Goal: Ask a question: Seek information or help from site administrators or community

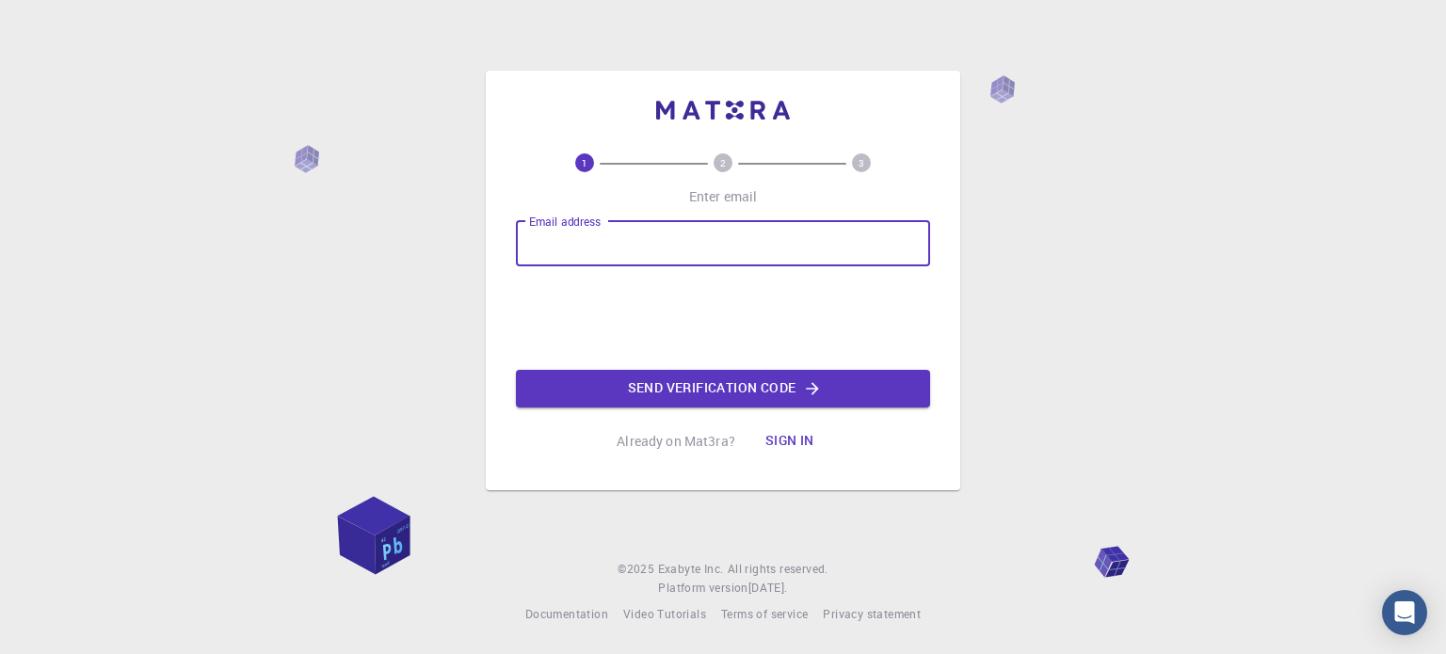
drag, startPoint x: 0, startPoint y: 0, endPoint x: 583, endPoint y: 232, distance: 626.9
click at [583, 232] on input "Email address" at bounding box center [723, 243] width 414 height 45
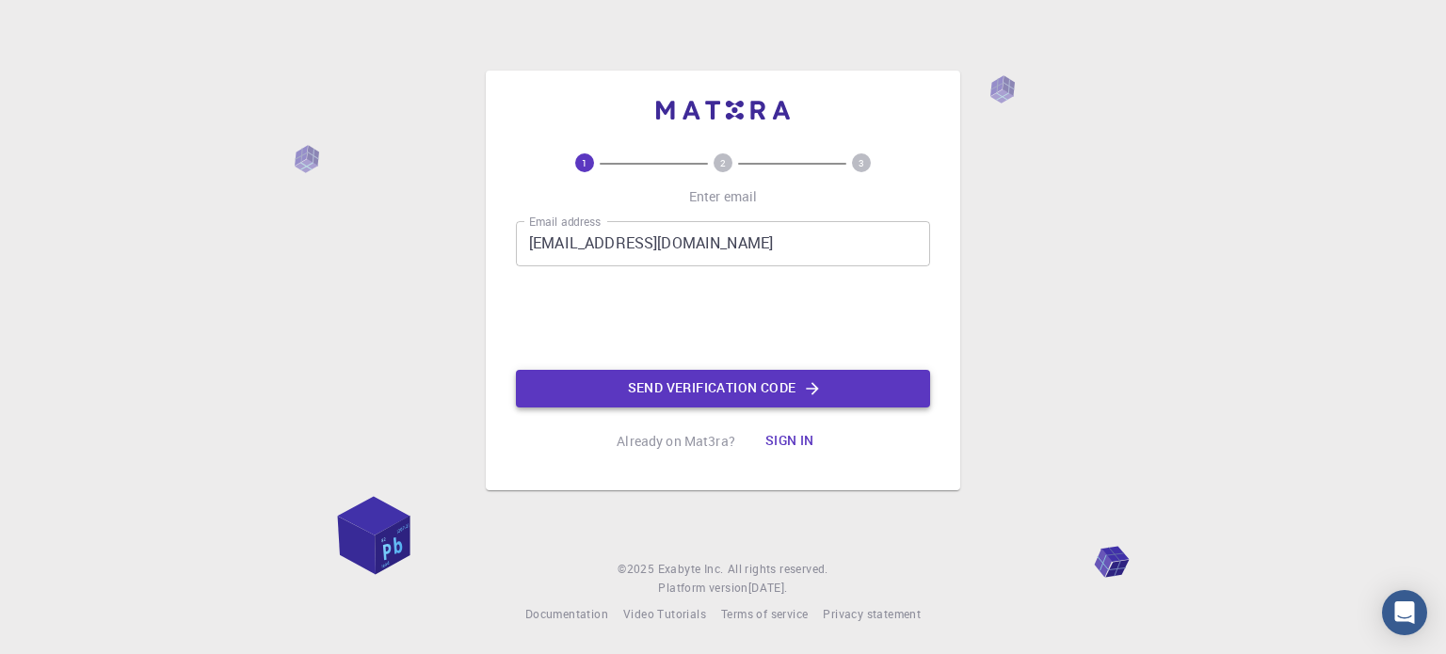
click at [610, 394] on button "Send verification code" at bounding box center [723, 389] width 414 height 38
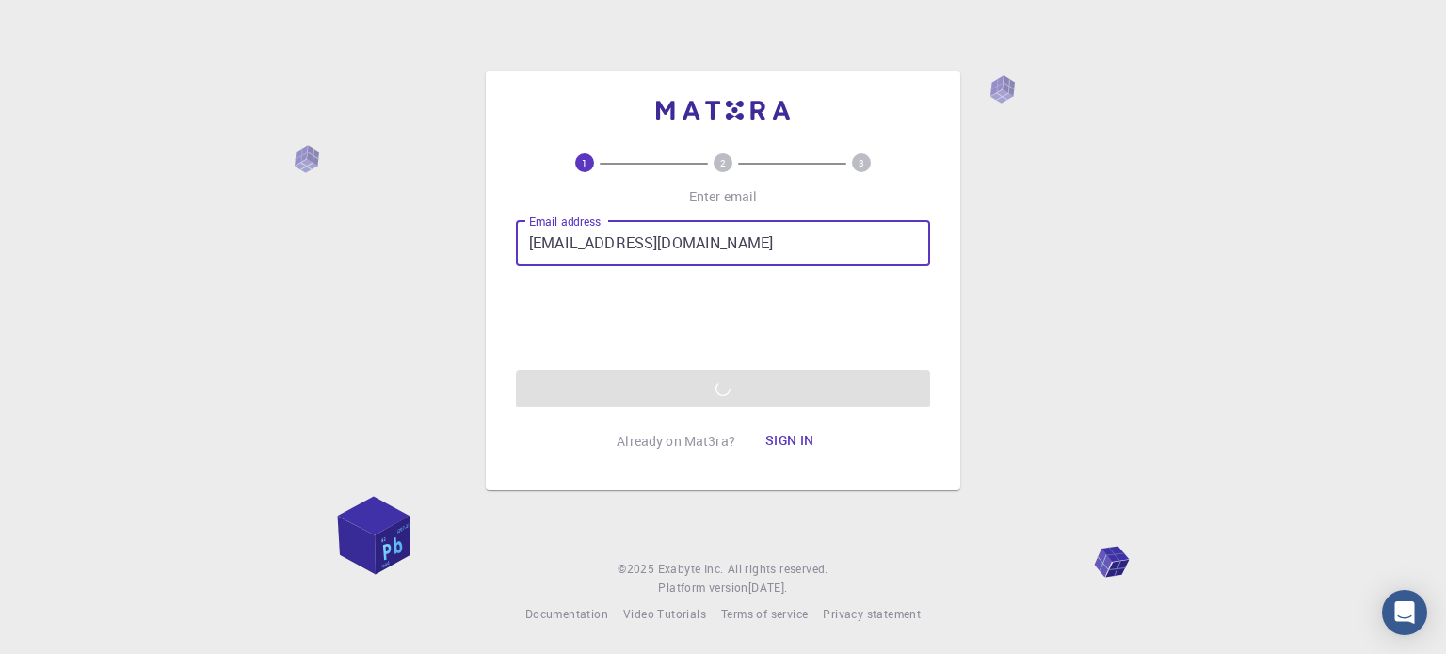
click at [691, 236] on input "[EMAIL_ADDRESS][DOMAIN_NAME]" at bounding box center [723, 243] width 414 height 45
type input "[EMAIL_ADDRESS][PERSON_NAME][DOMAIN_NAME]"
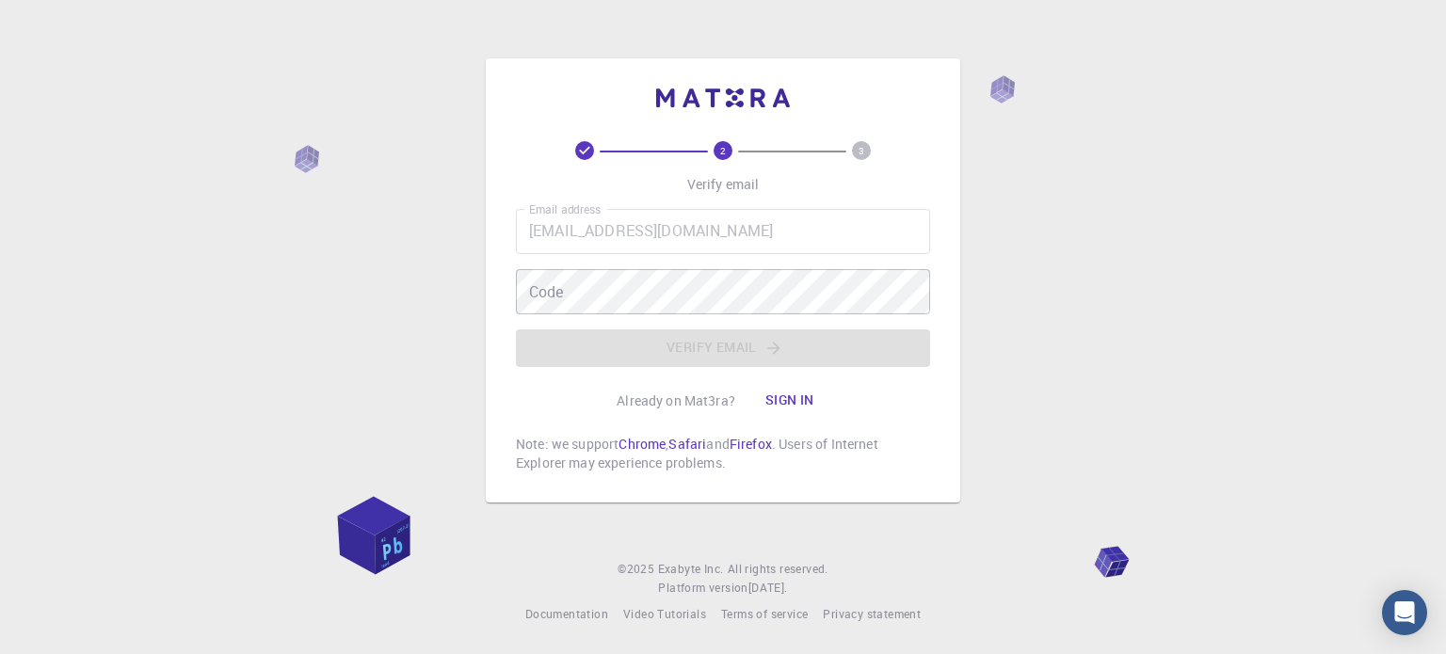
click at [782, 408] on button "Sign in" at bounding box center [789, 401] width 79 height 38
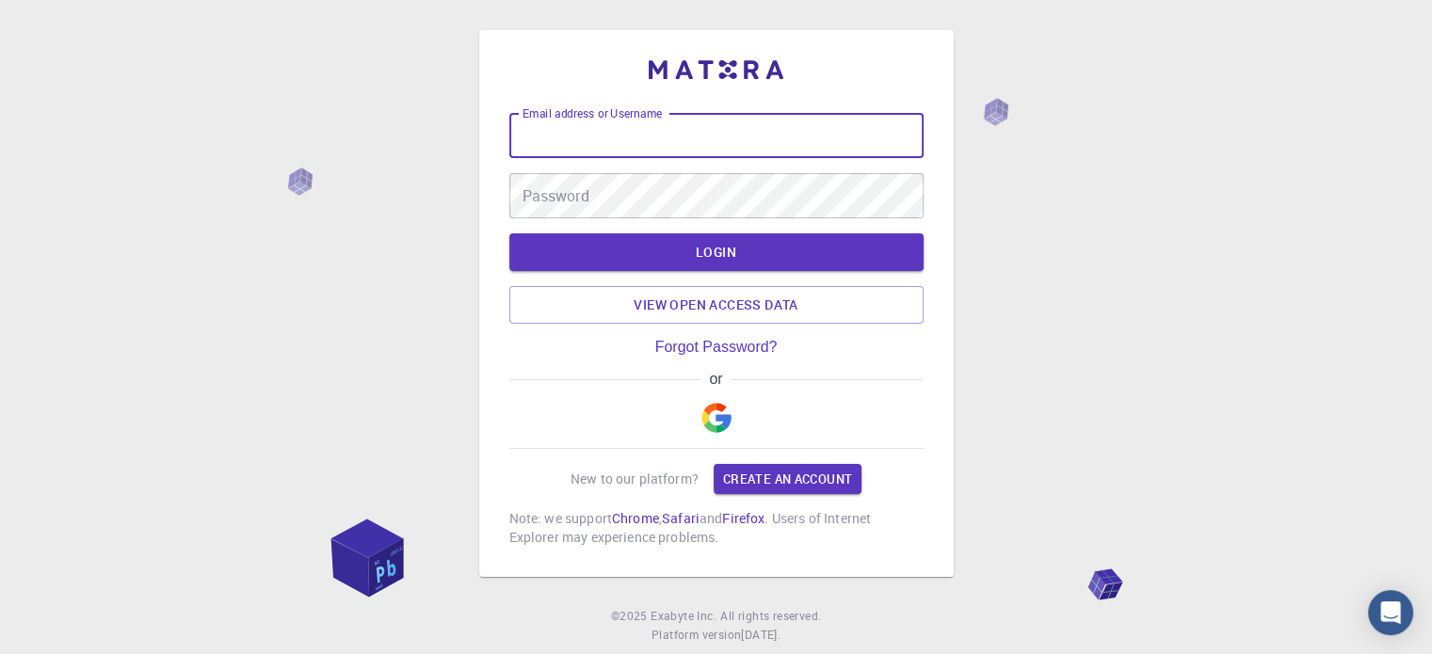
click at [620, 125] on input "Email address or Username" at bounding box center [716, 135] width 414 height 45
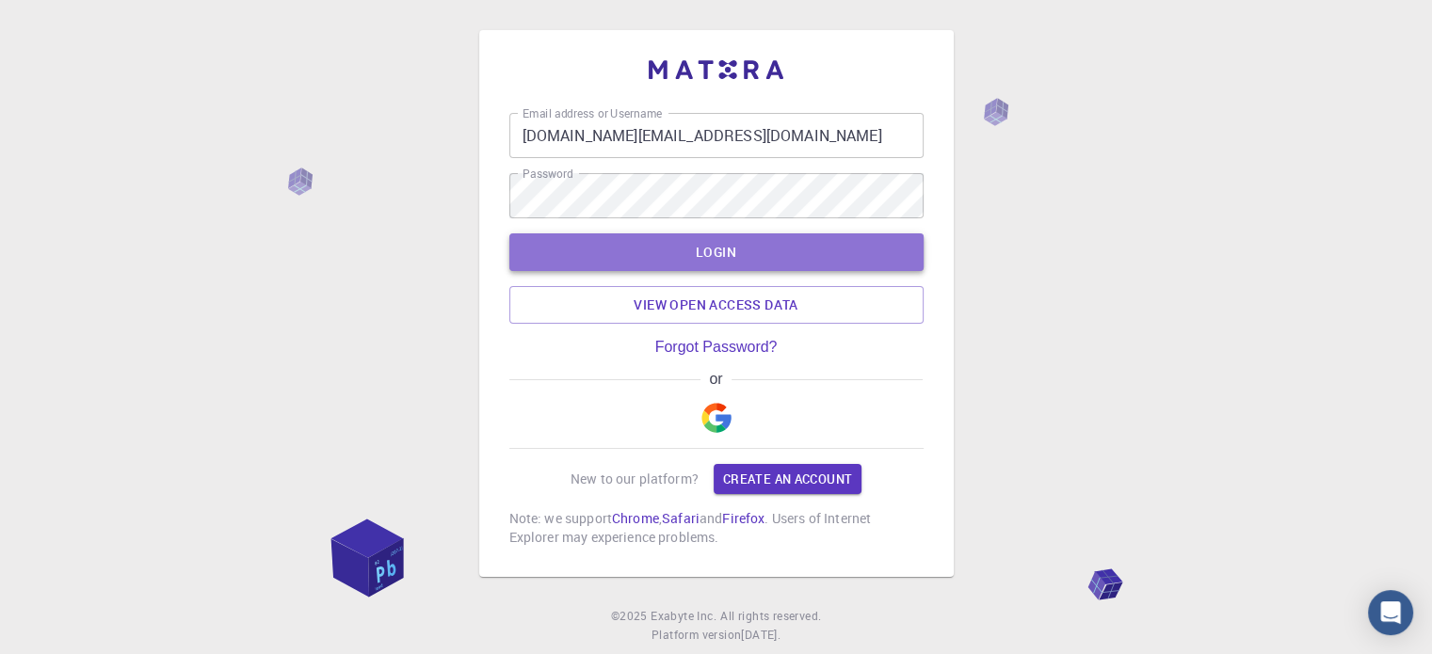
click at [650, 244] on button "LOGIN" at bounding box center [716, 252] width 414 height 38
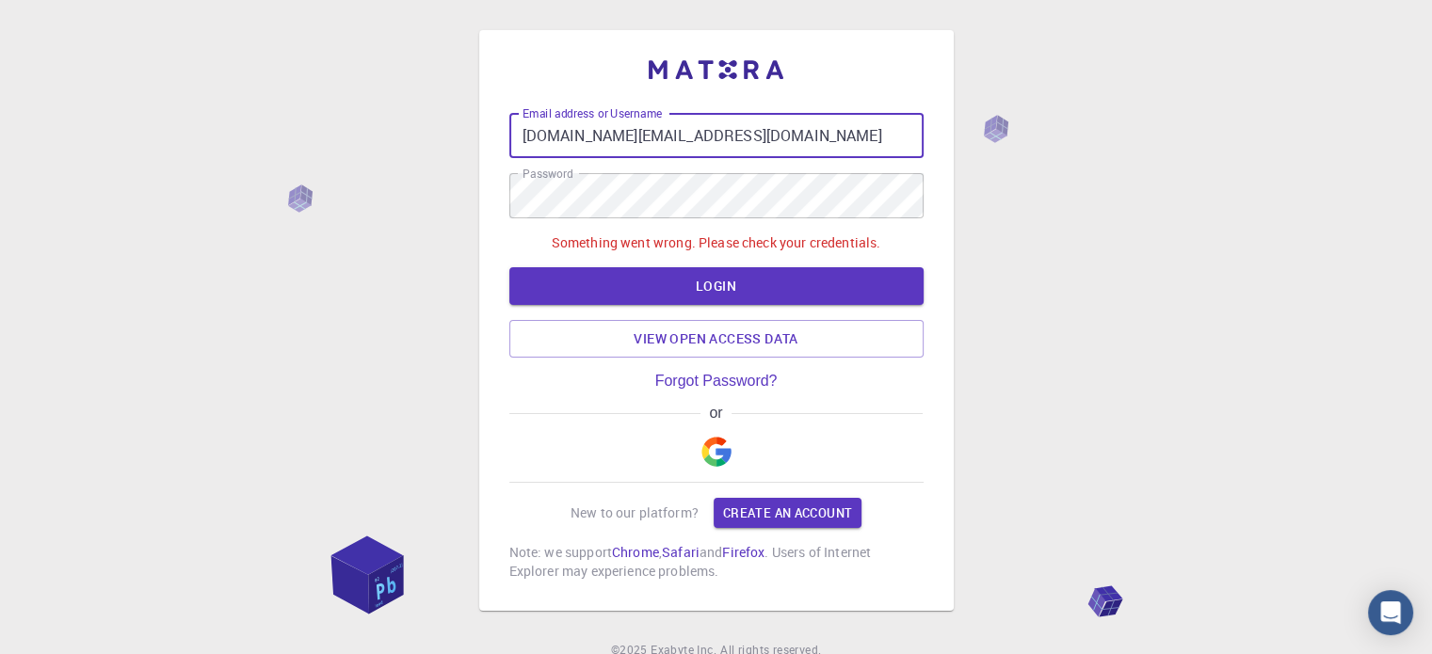
click at [612, 136] on input "[DOMAIN_NAME][EMAIL_ADDRESS][DOMAIN_NAME]" at bounding box center [716, 135] width 414 height 45
click at [695, 132] on input "[DOMAIN_NAME][EMAIL_ADDRESS][DOMAIN_NAME]" at bounding box center [716, 135] width 414 height 45
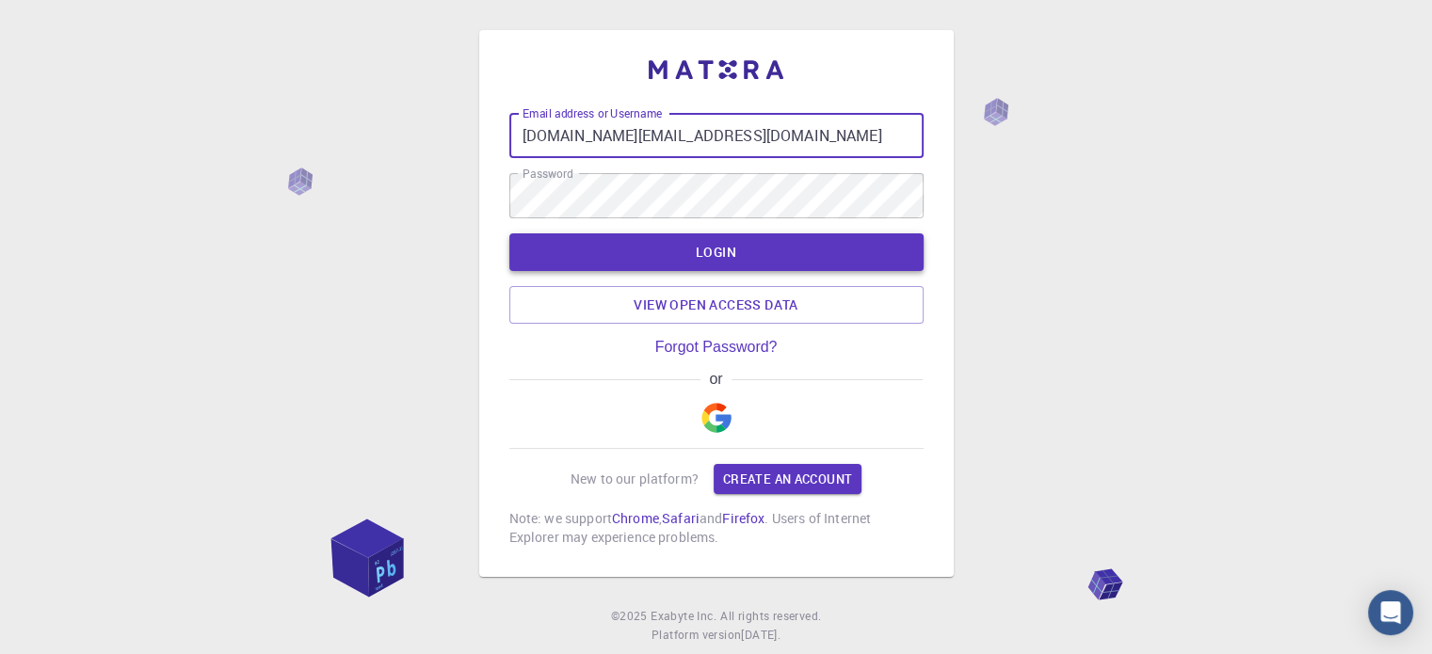
type input "[DOMAIN_NAME][EMAIL_ADDRESS][DOMAIN_NAME]"
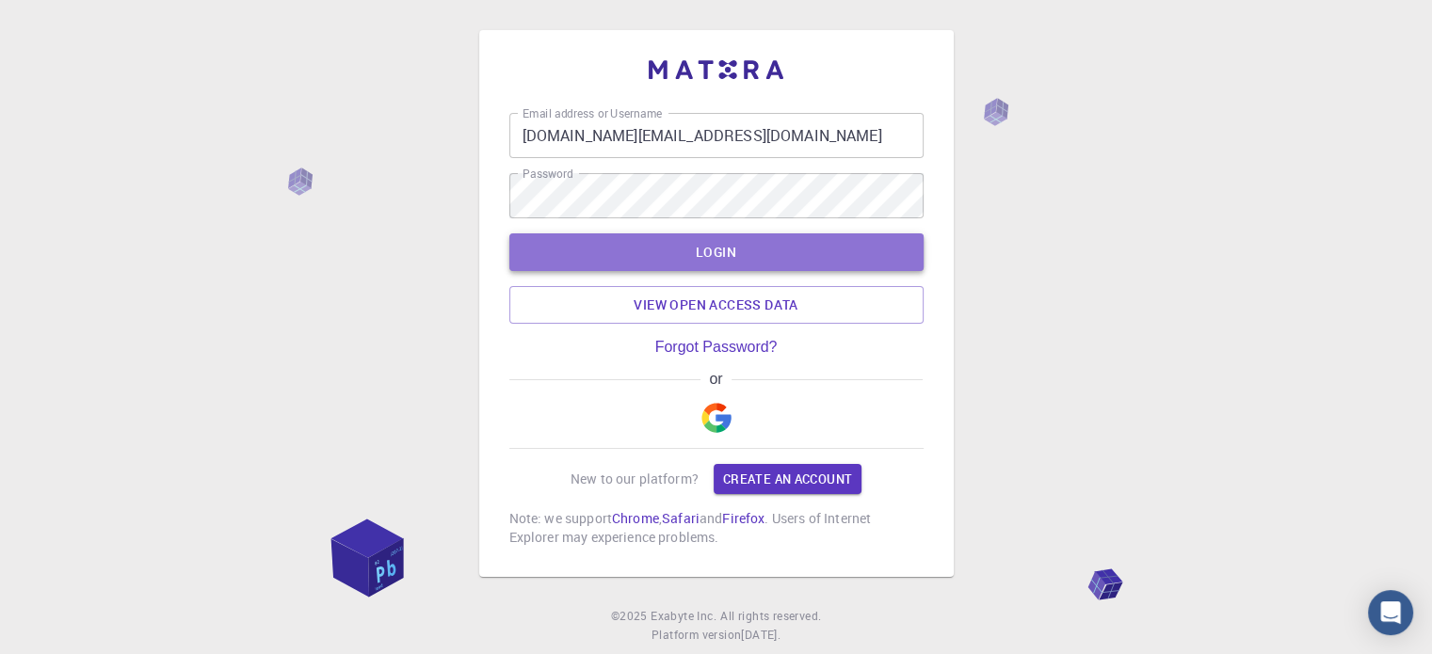
click at [695, 258] on button "LOGIN" at bounding box center [716, 252] width 414 height 38
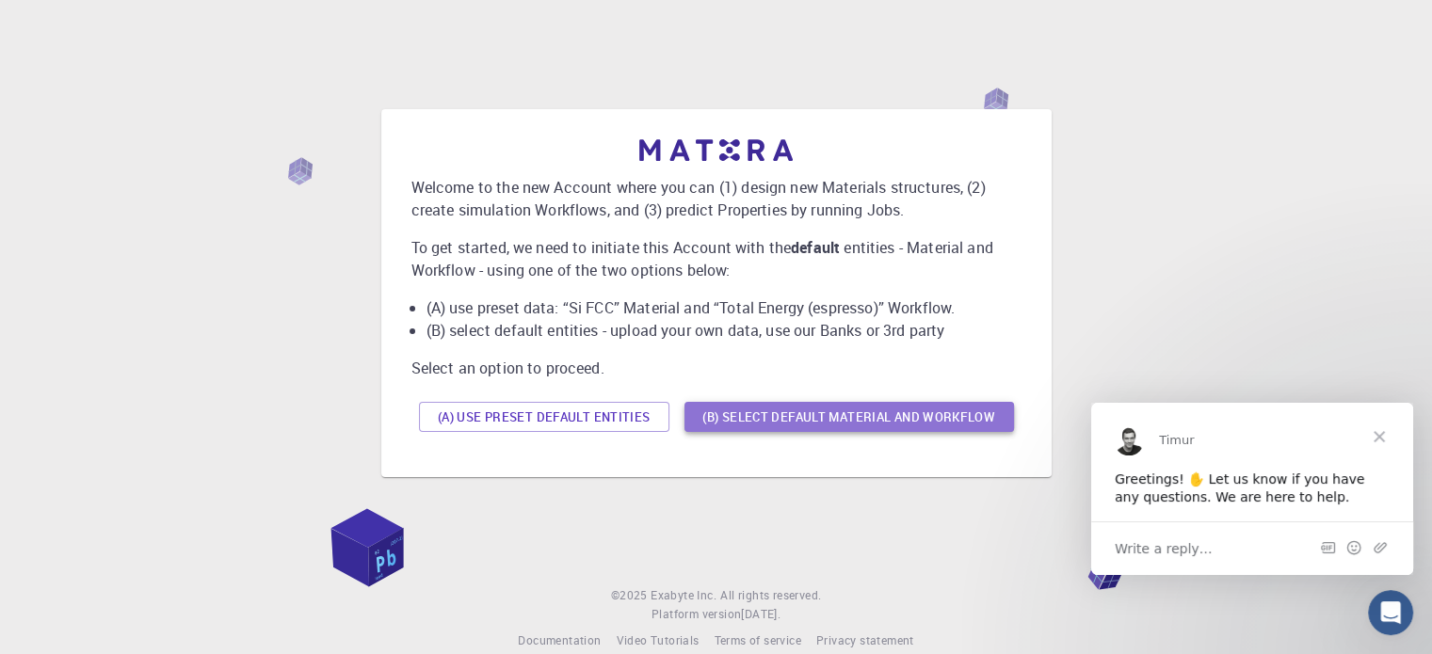
click at [812, 422] on button "(B) Select default material and workflow" at bounding box center [848, 417] width 329 height 30
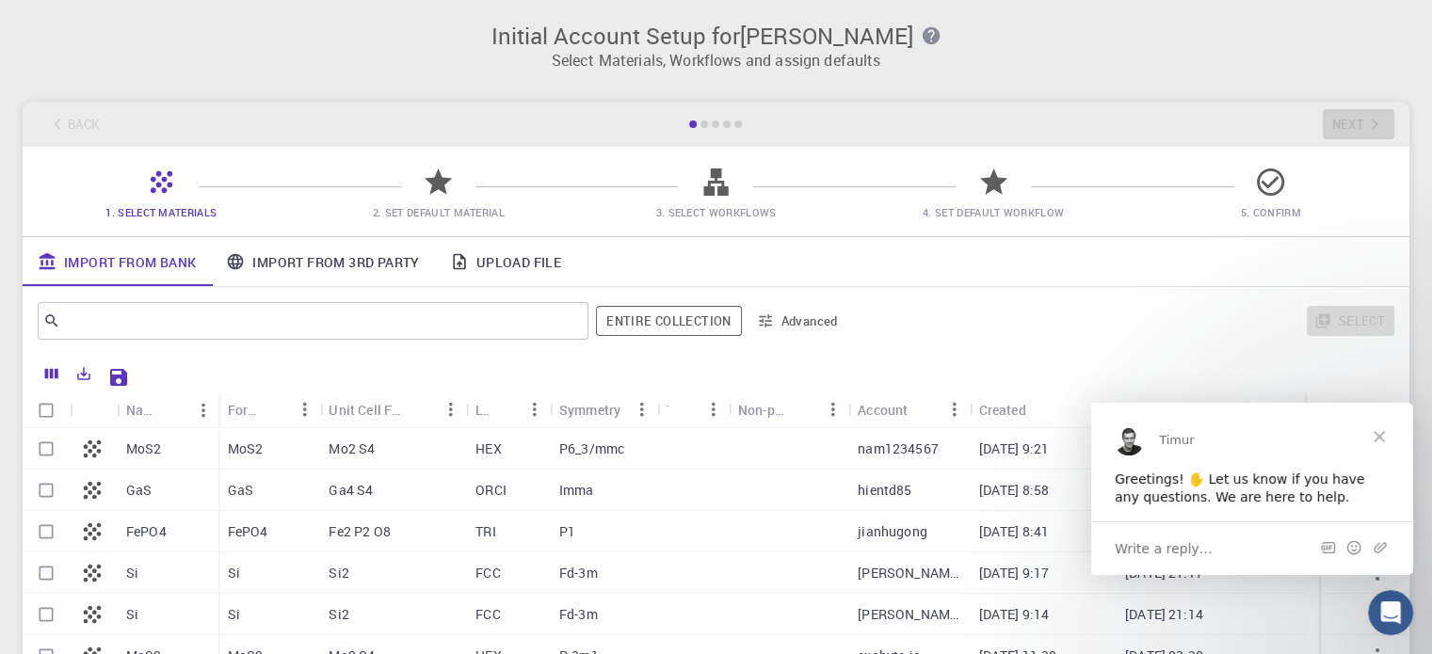
click at [161, 296] on div "​ Entire collection Advanced Select" at bounding box center [716, 321] width 1386 height 68
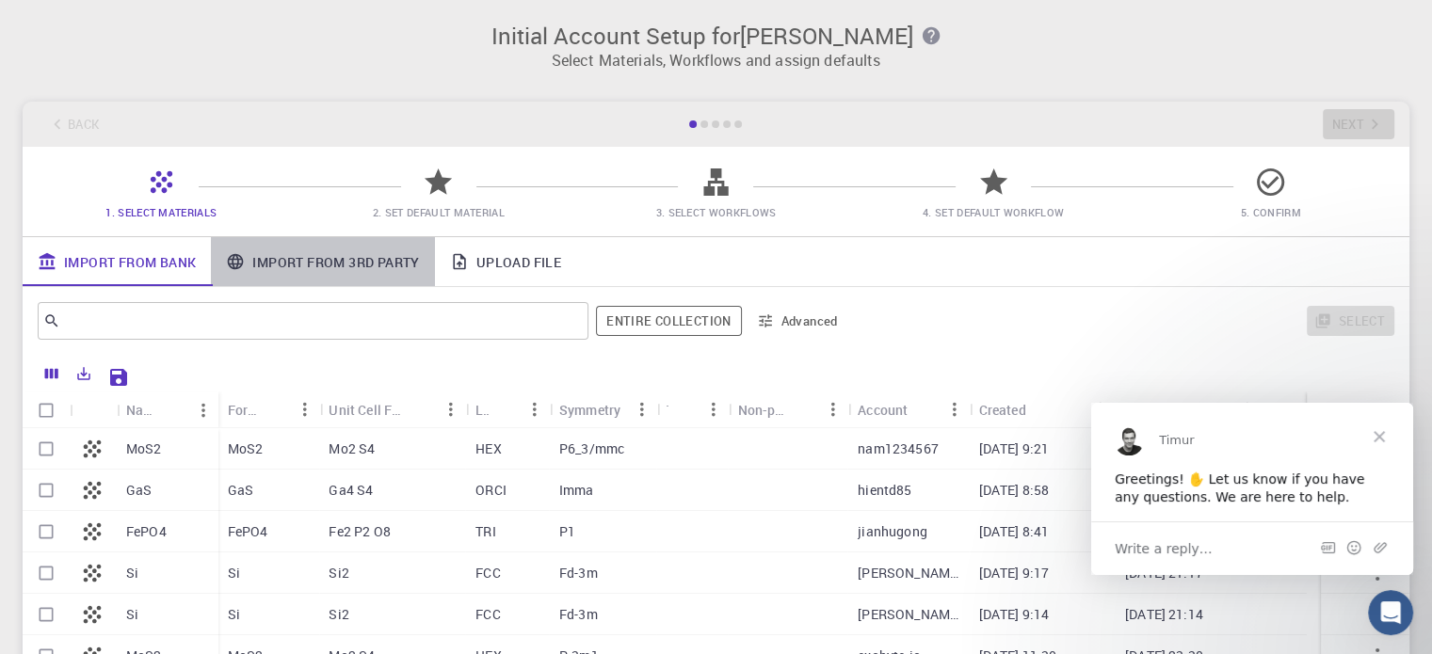
click at [259, 274] on link "Import From 3rd Party" at bounding box center [322, 261] width 223 height 49
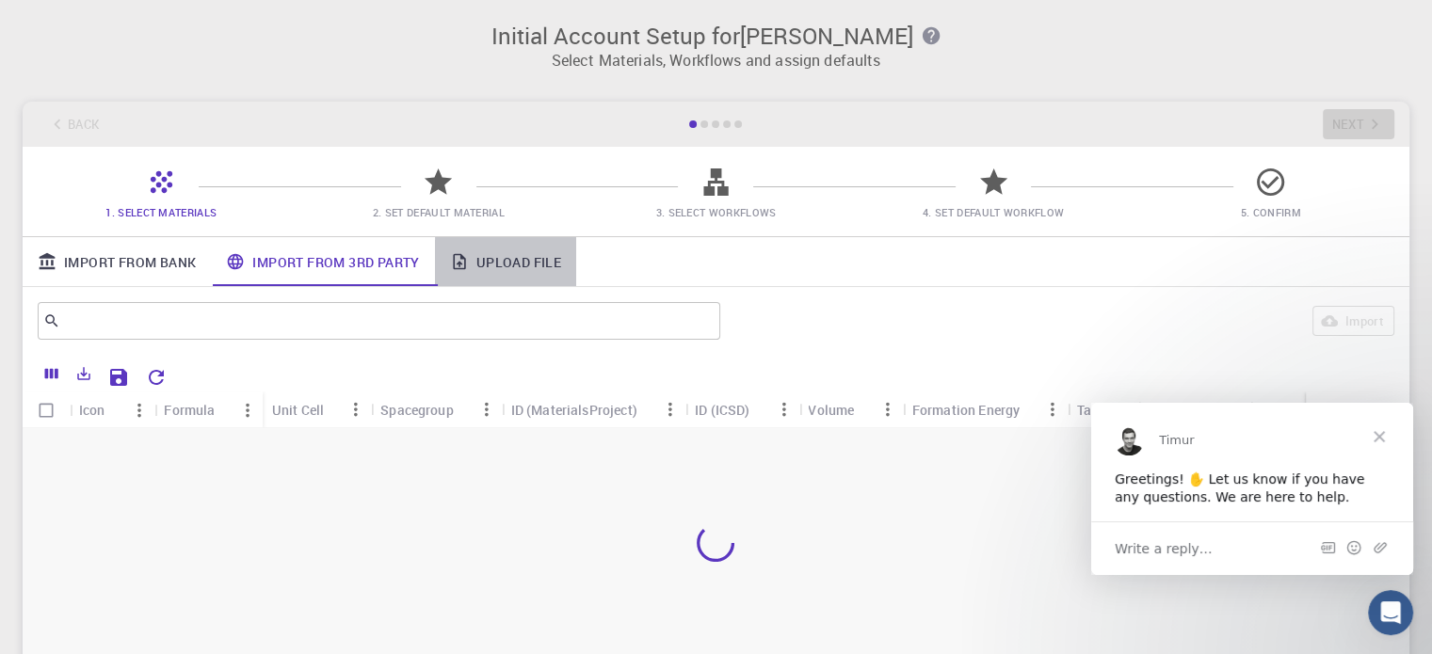
click at [476, 259] on link "Upload File" at bounding box center [505, 261] width 141 height 49
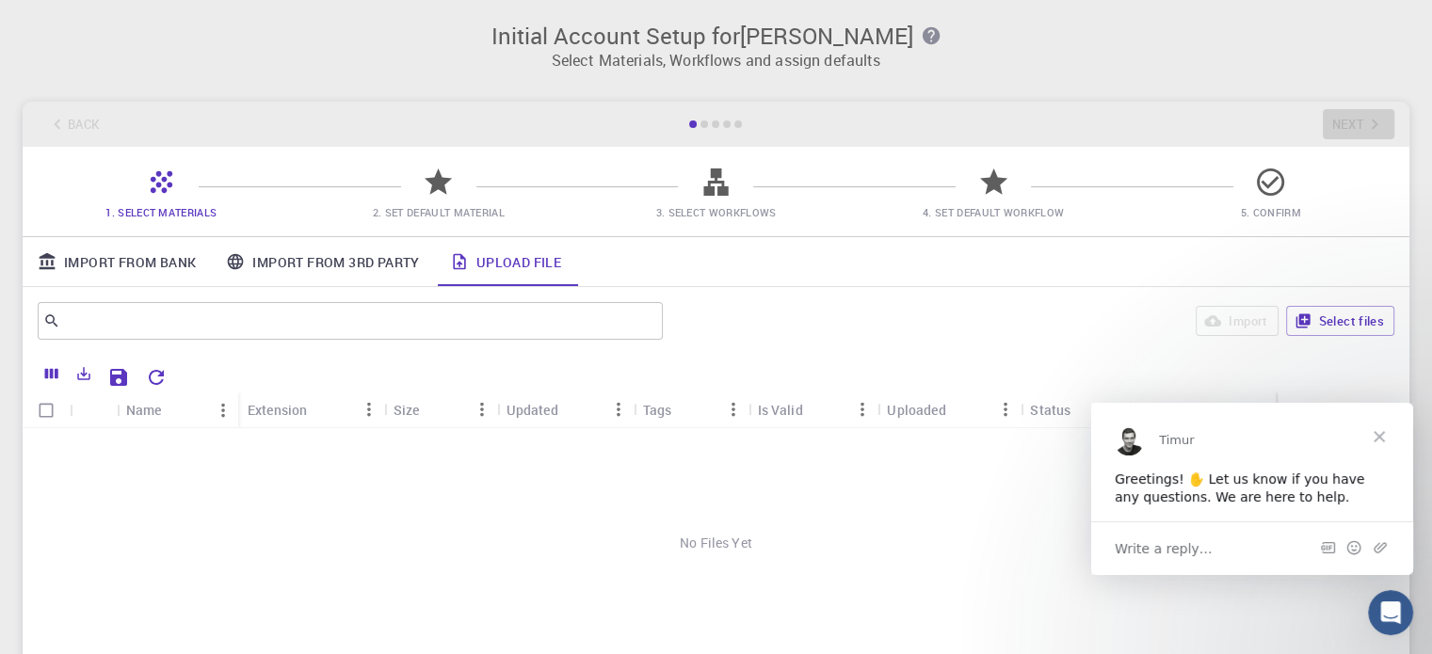
click at [1152, 548] on span "Write a reply…" at bounding box center [1163, 548] width 98 height 24
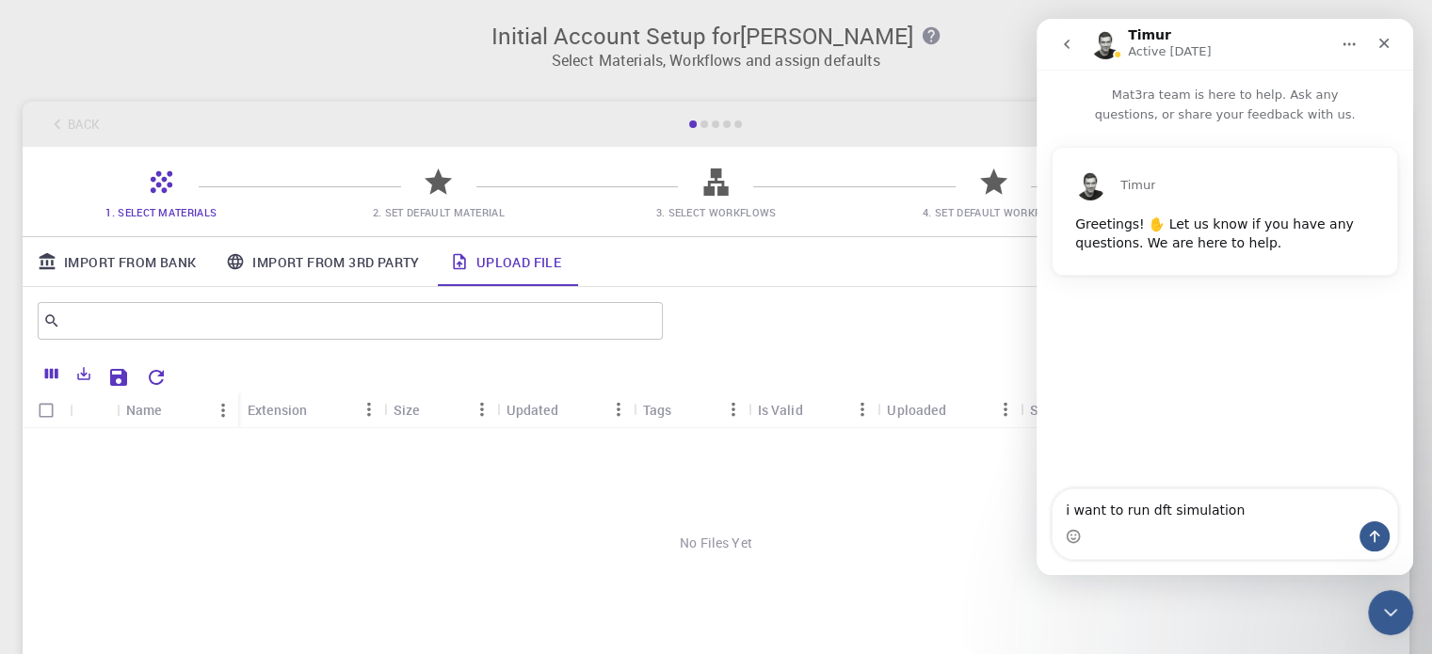
type textarea "i want to run dft simulation"
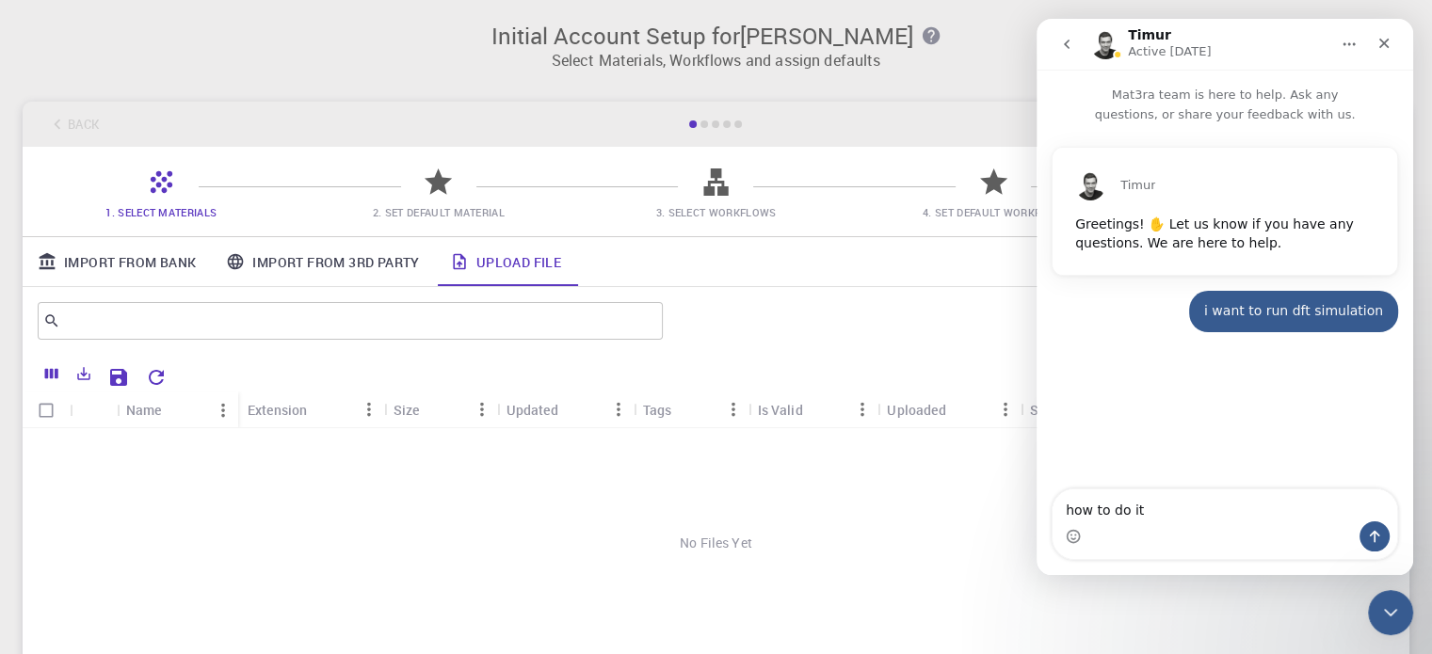
type textarea "how to do it"
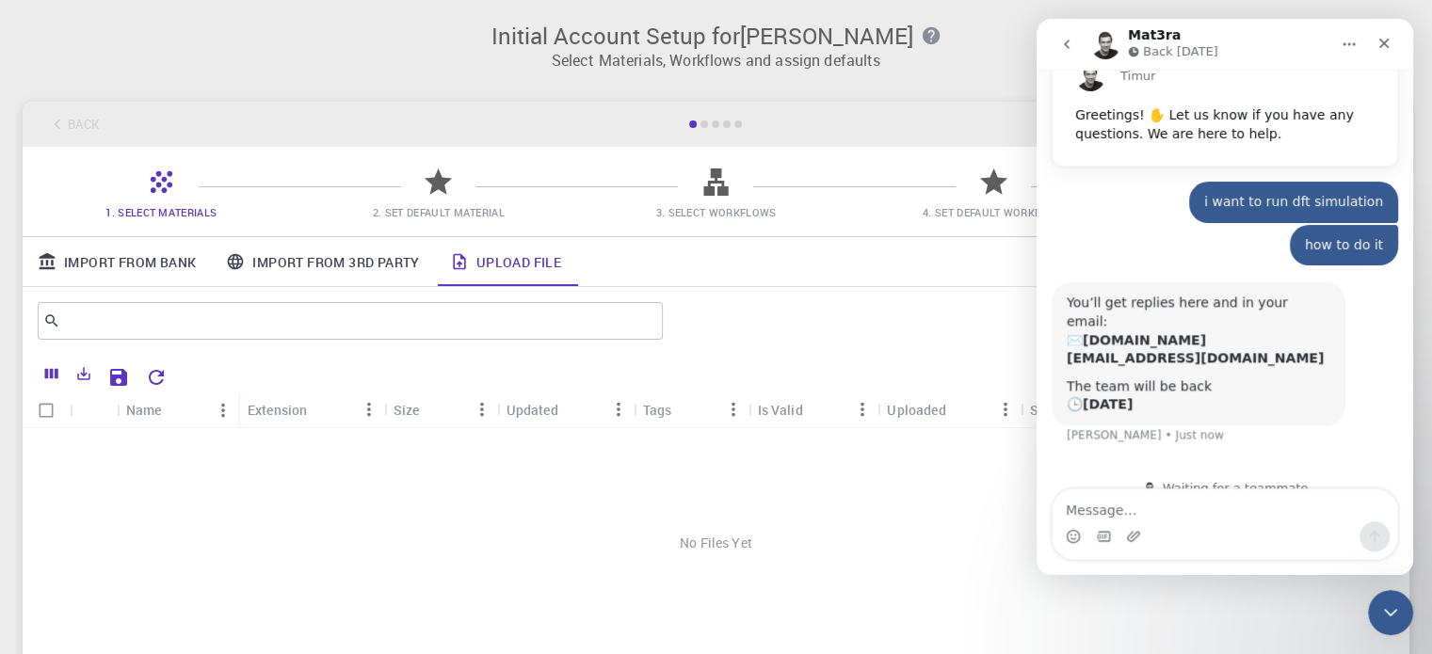
scroll to position [135, 0]
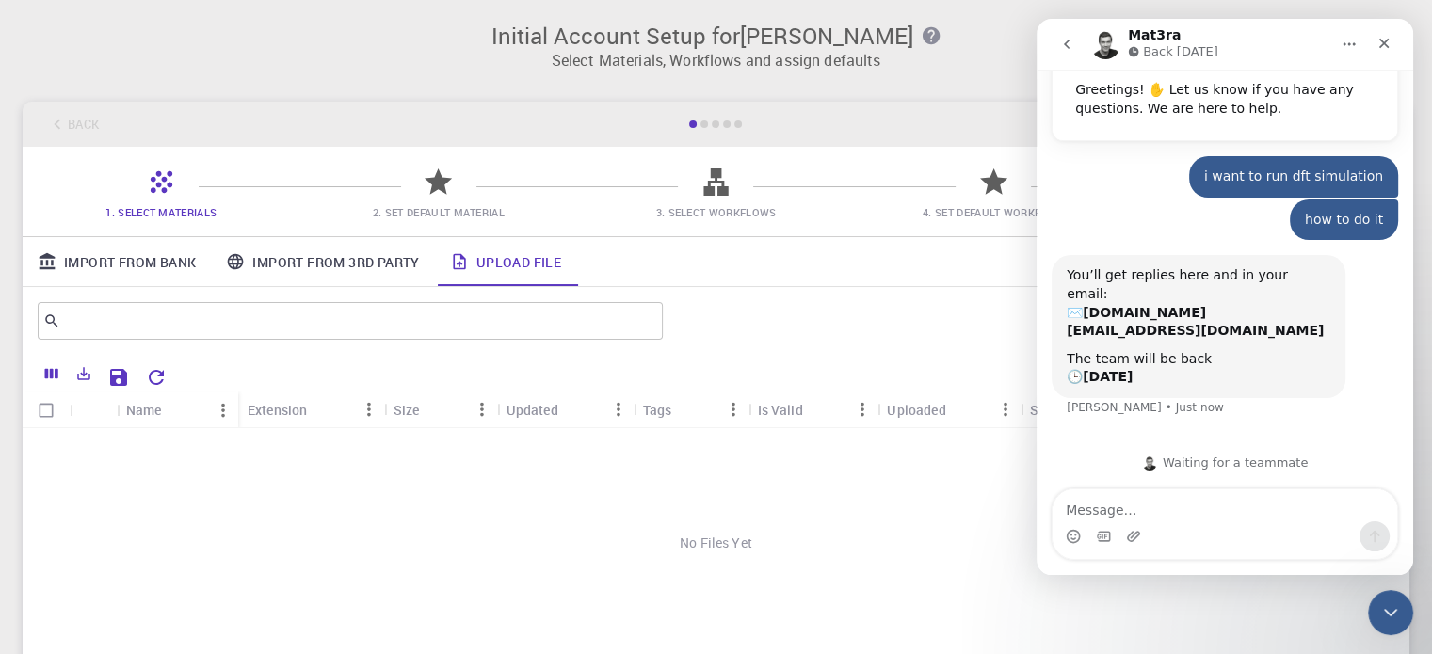
click at [1160, 315] on b "[DOMAIN_NAME][EMAIL_ADDRESS][DOMAIN_NAME]" at bounding box center [1194, 322] width 257 height 34
click at [1116, 375] on b "[DATE]" at bounding box center [1107, 376] width 50 height 15
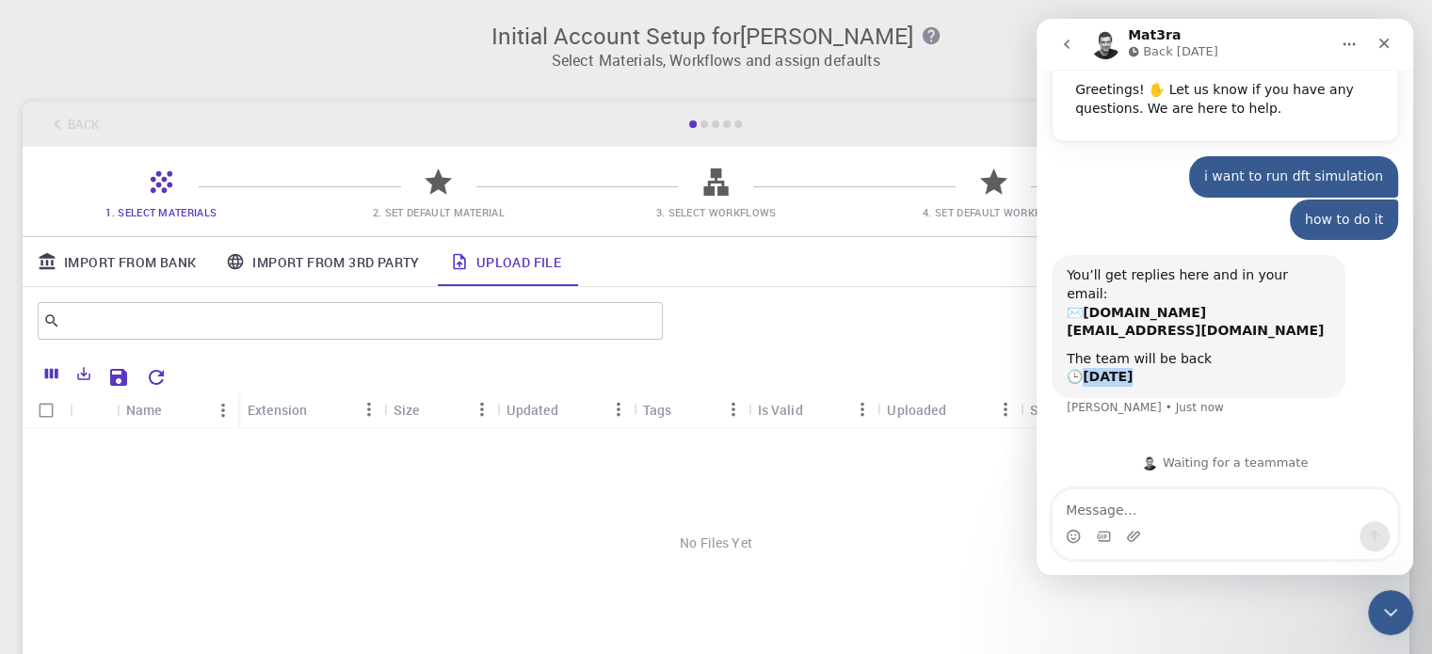
scroll to position [134, 0]
click at [1393, 37] on div "Close" at bounding box center [1384, 43] width 34 height 34
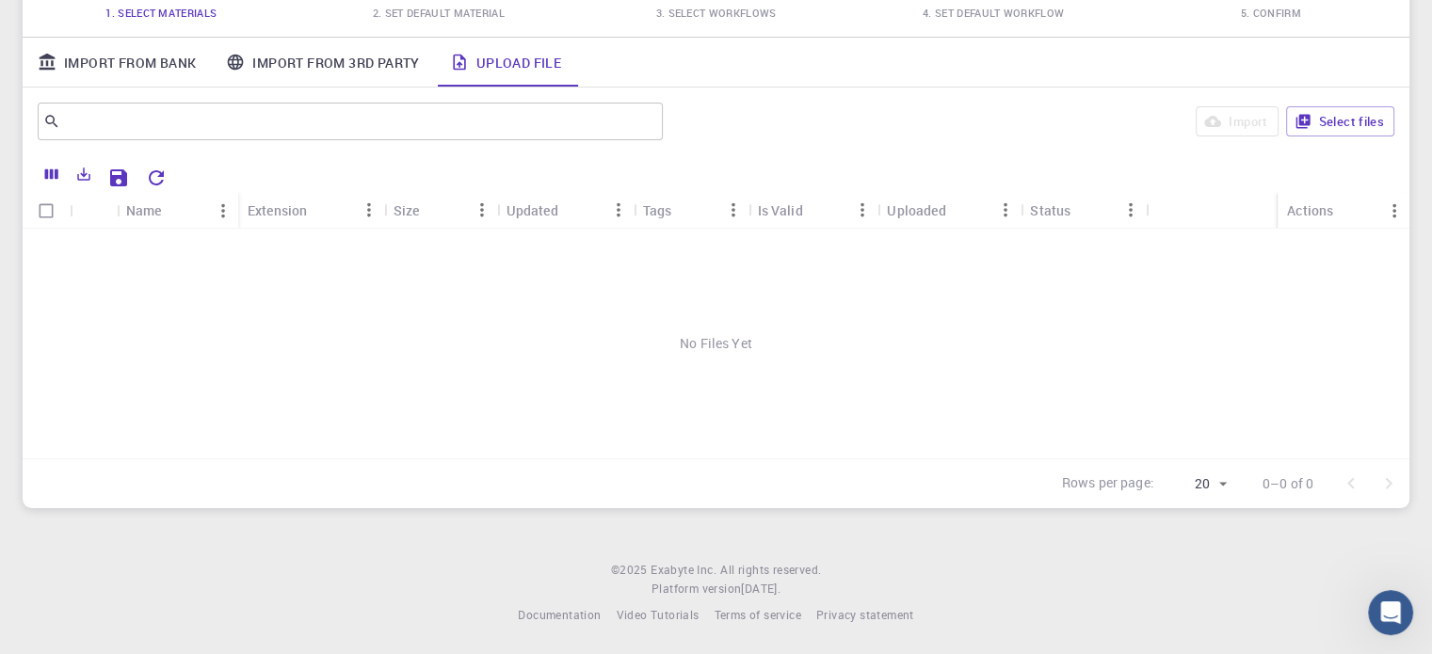
scroll to position [0, 0]
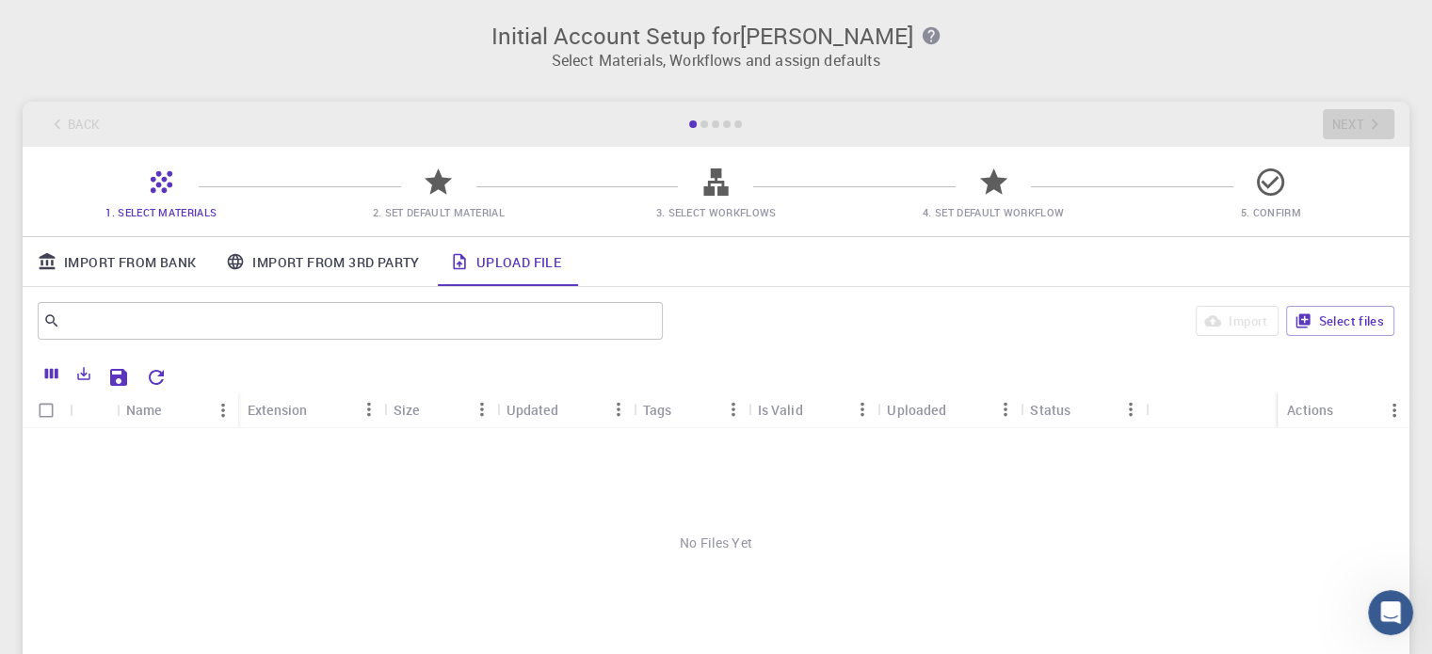
click at [629, 56] on p "Select Materials, Workflows and assign defaults" at bounding box center [716, 60] width 1364 height 23
click at [435, 208] on span "2. Set Default Material" at bounding box center [439, 212] width 132 height 14
